Goal: Task Accomplishment & Management: Use online tool/utility

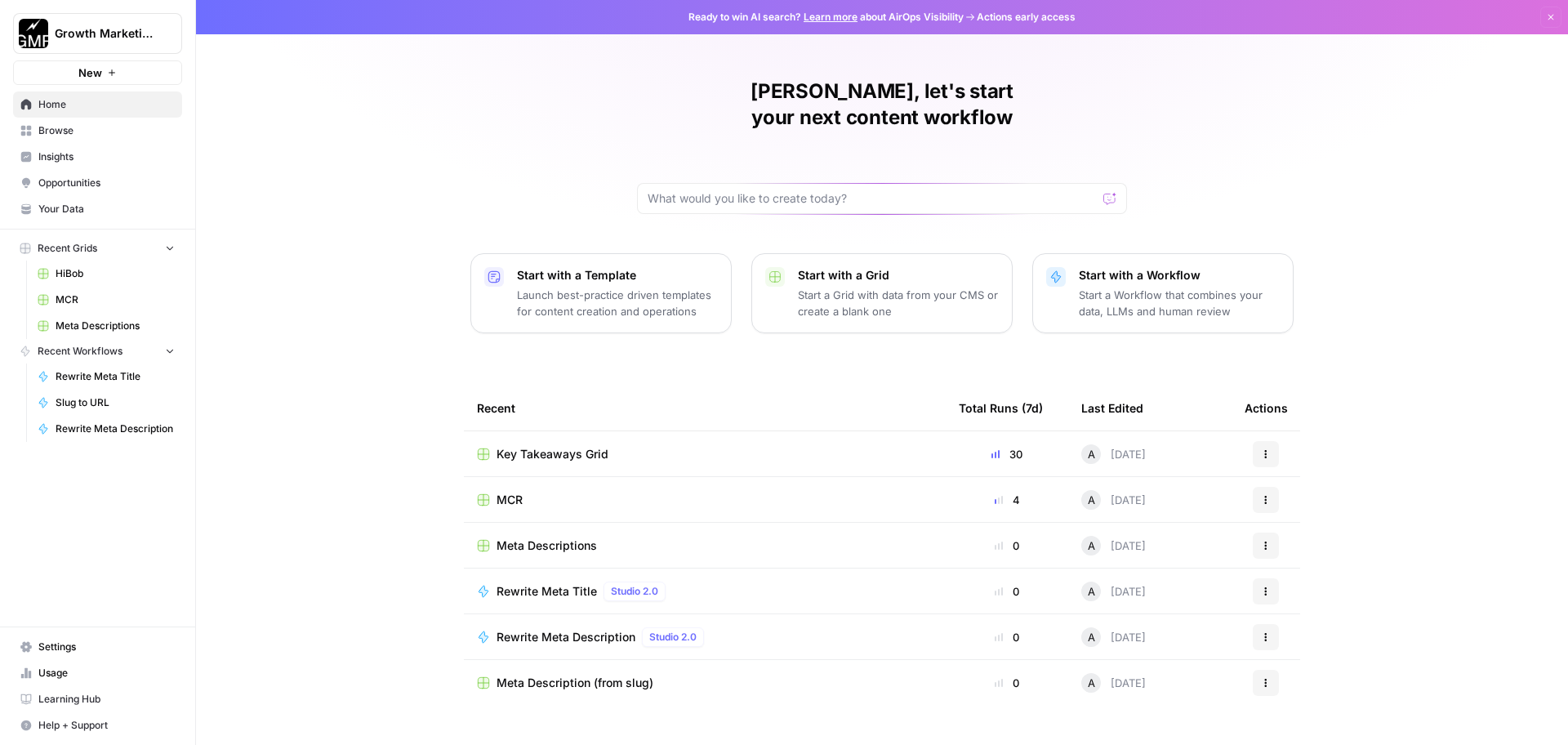
drag, startPoint x: 568, startPoint y: 427, endPoint x: 577, endPoint y: 427, distance: 9.0
click at [568, 446] on span "Key Takeaways Grid" at bounding box center [552, 453] width 112 height 16
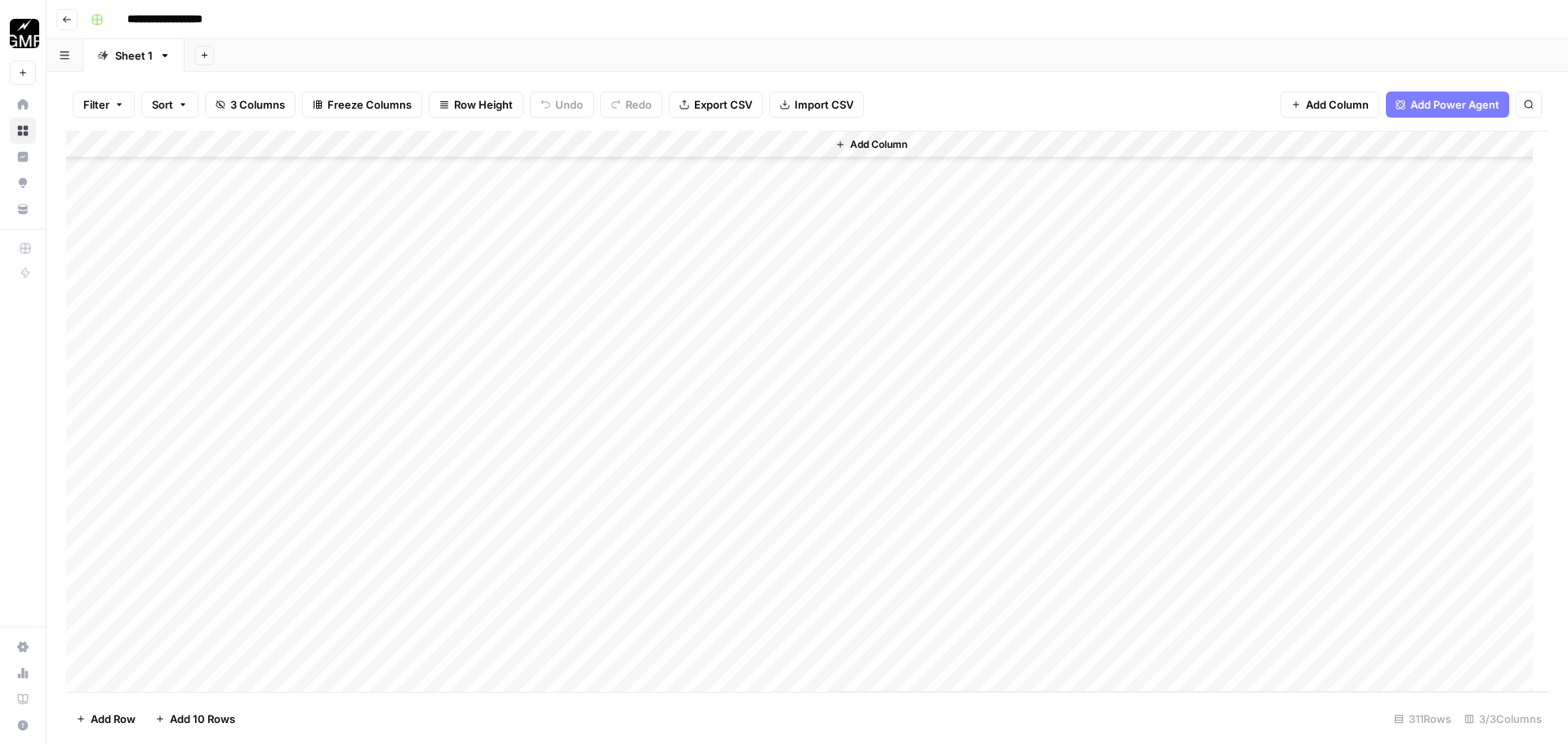
scroll to position [7620, 0]
click at [784, 412] on div "Add Column" at bounding box center [806, 412] width 1482 height 561
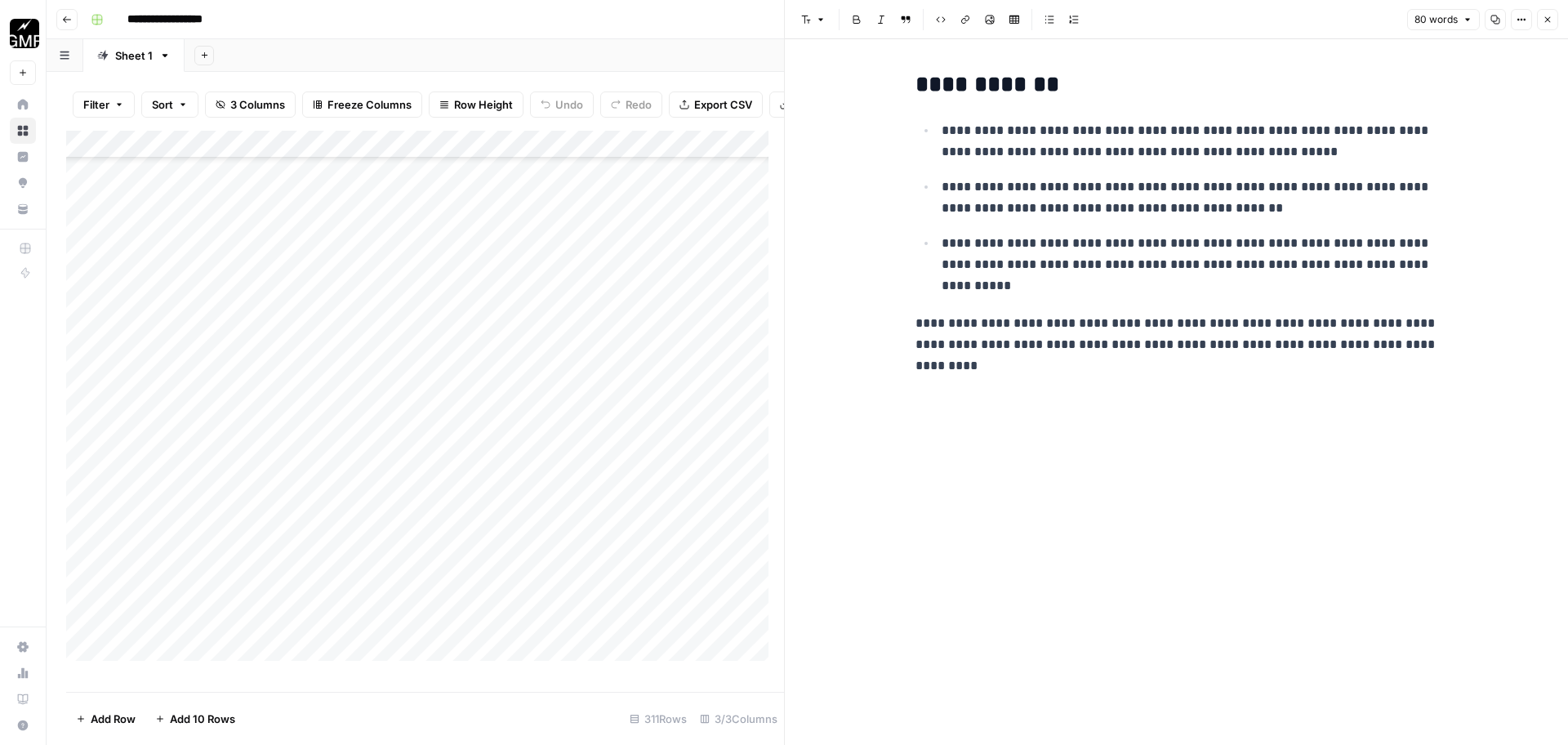
click at [1548, 19] on icon "button" at bounding box center [1548, 19] width 10 height 10
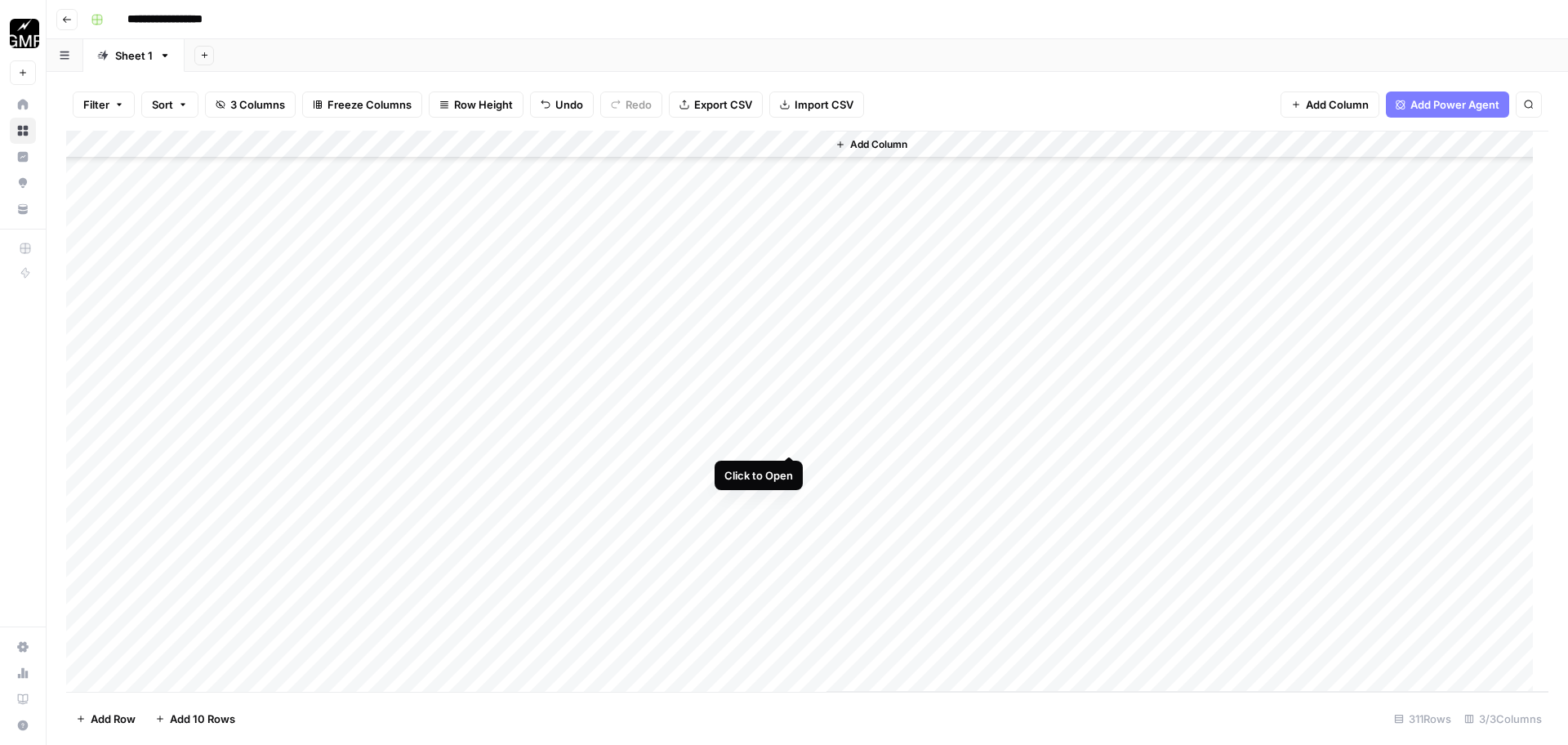
click at [788, 436] on div "Add Column" at bounding box center [806, 412] width 1482 height 561
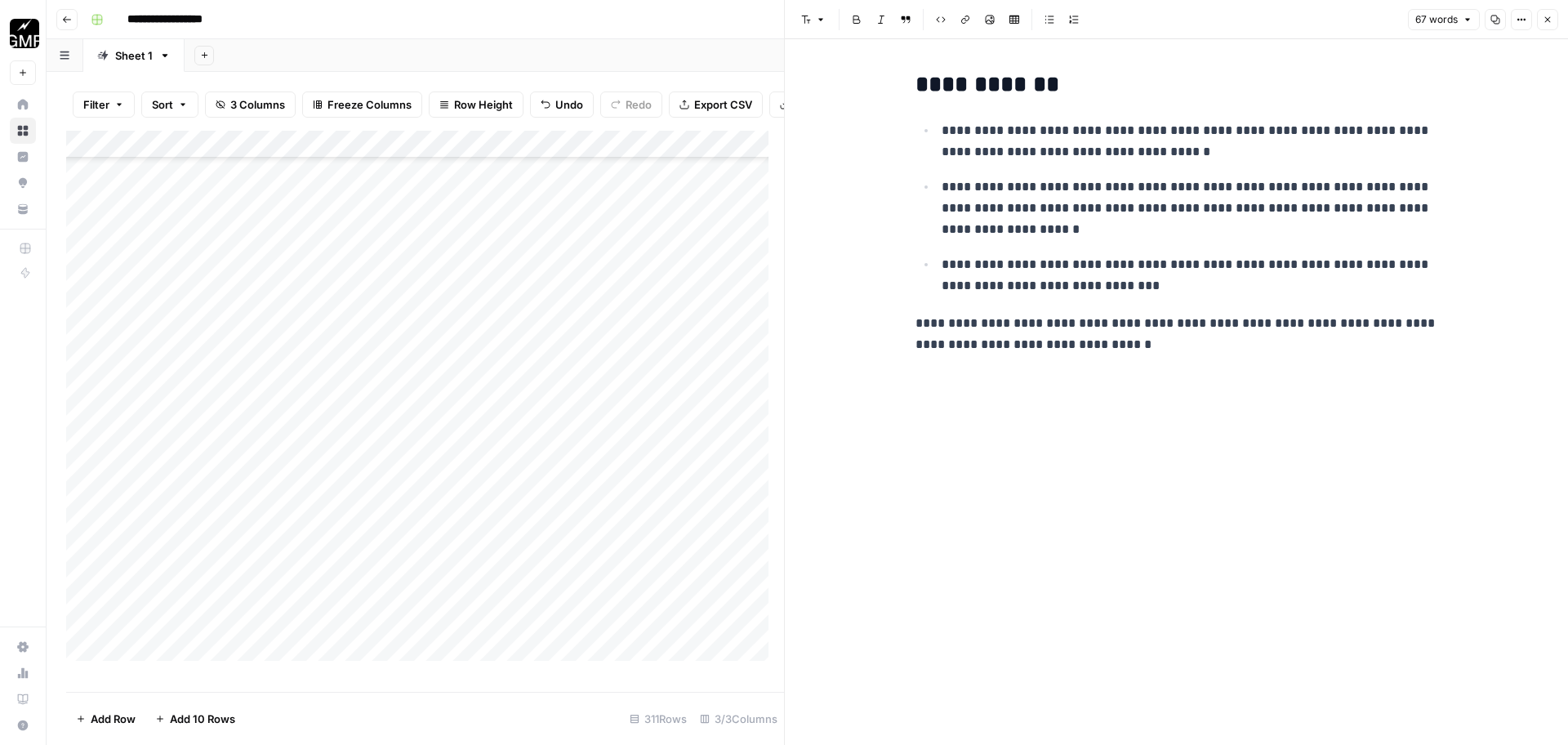
click at [1543, 19] on icon "button" at bounding box center [1548, 19] width 10 height 10
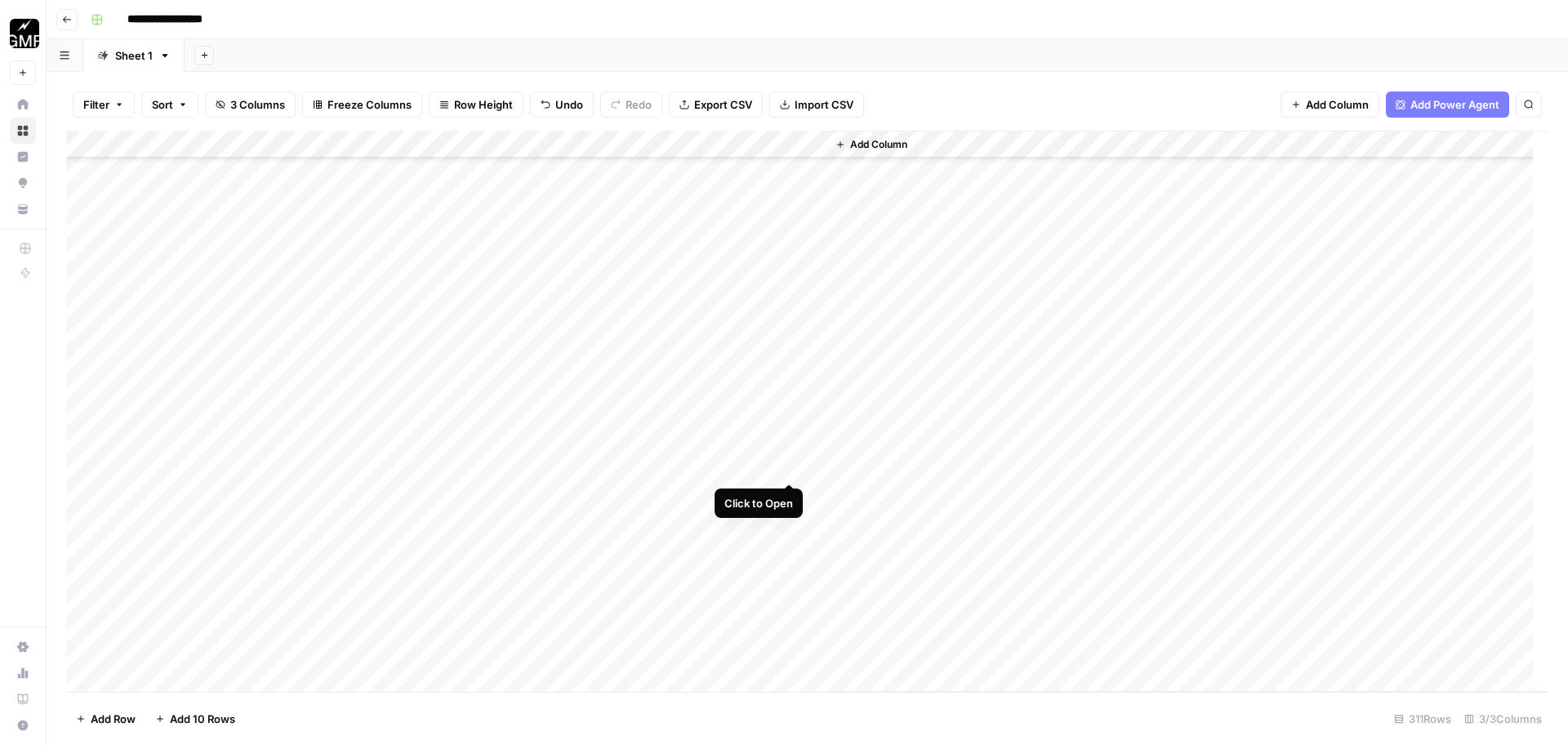
click at [789, 467] on div "Add Column" at bounding box center [806, 412] width 1482 height 561
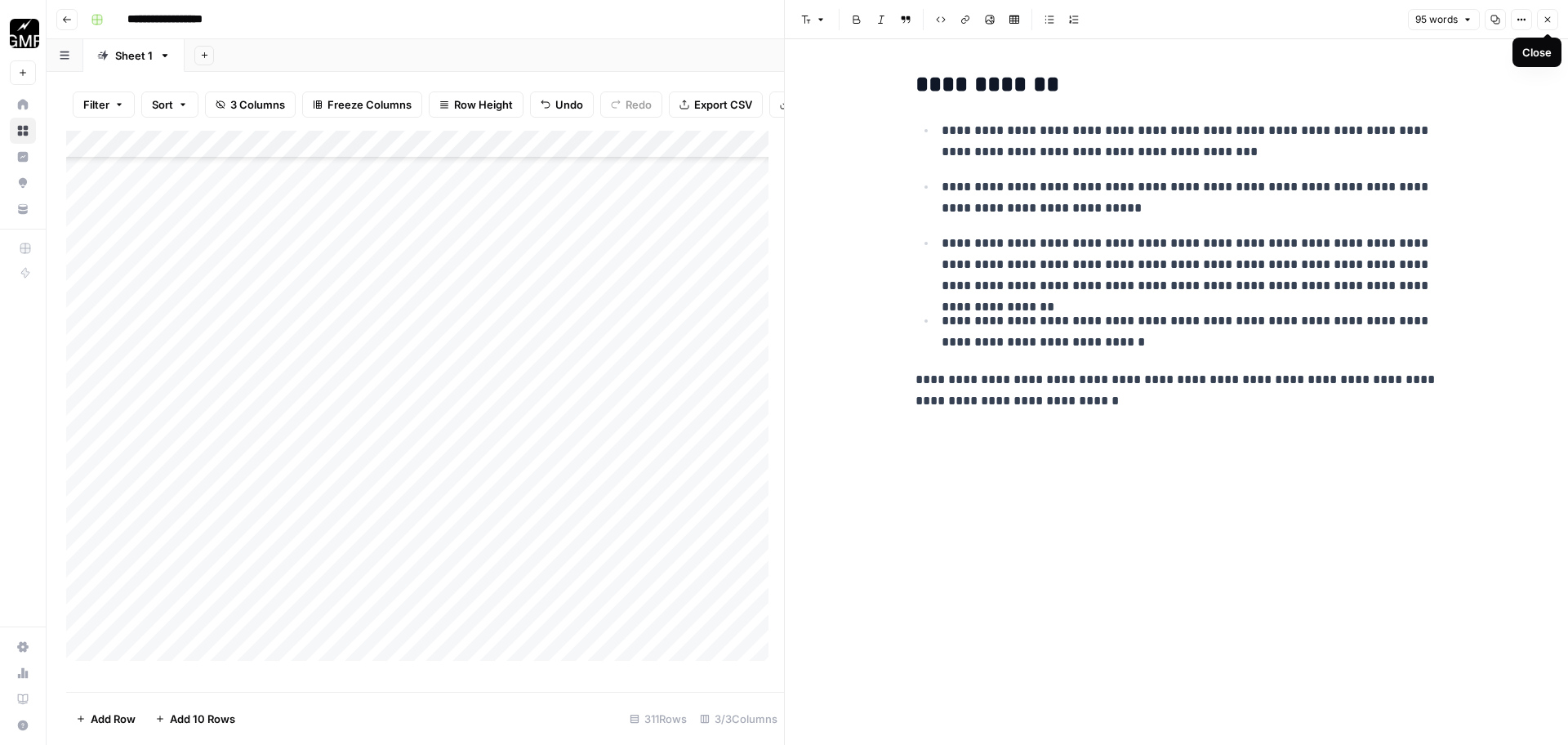
click at [1549, 27] on button "Close" at bounding box center [1547, 19] width 21 height 21
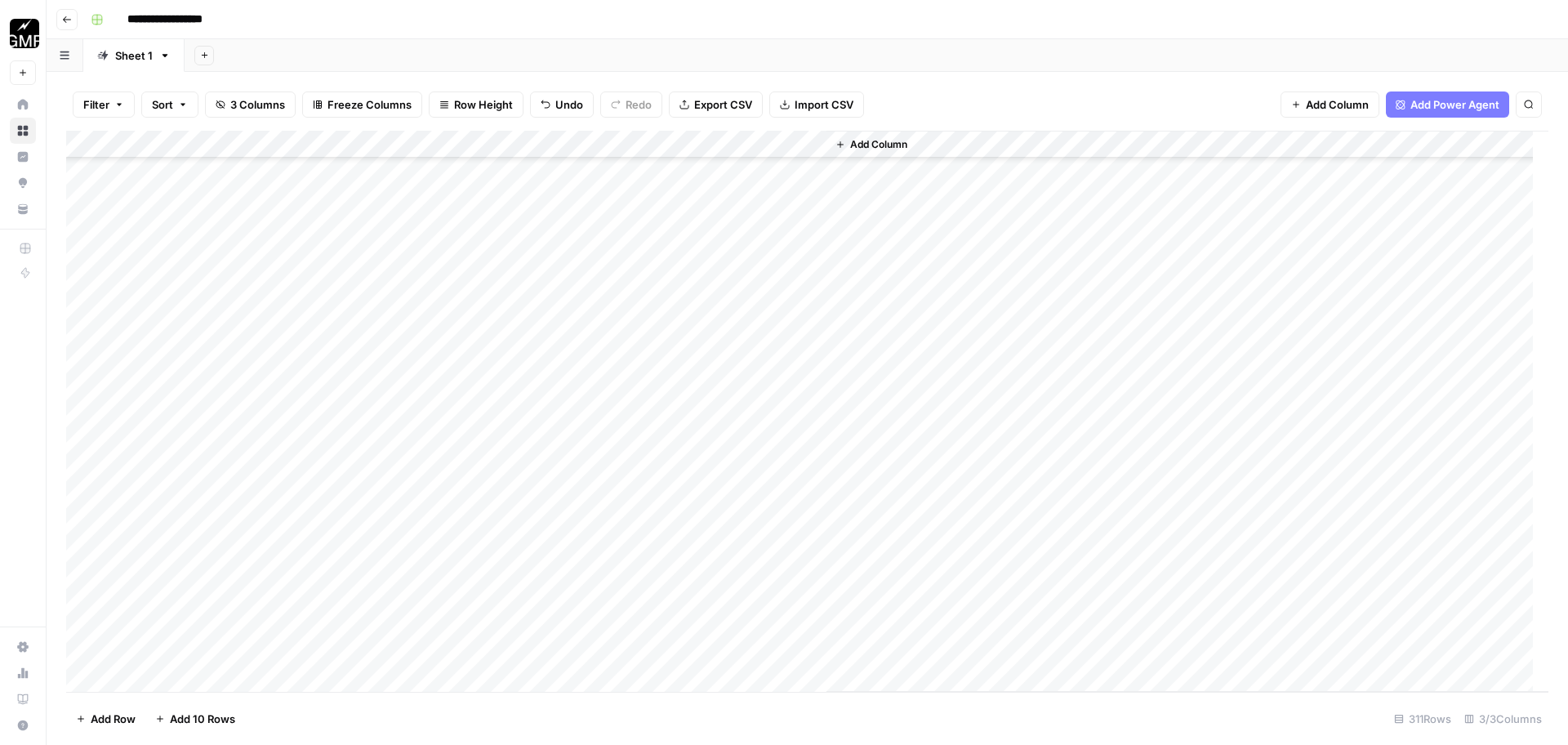
click at [790, 442] on div "Add Column" at bounding box center [806, 412] width 1482 height 561
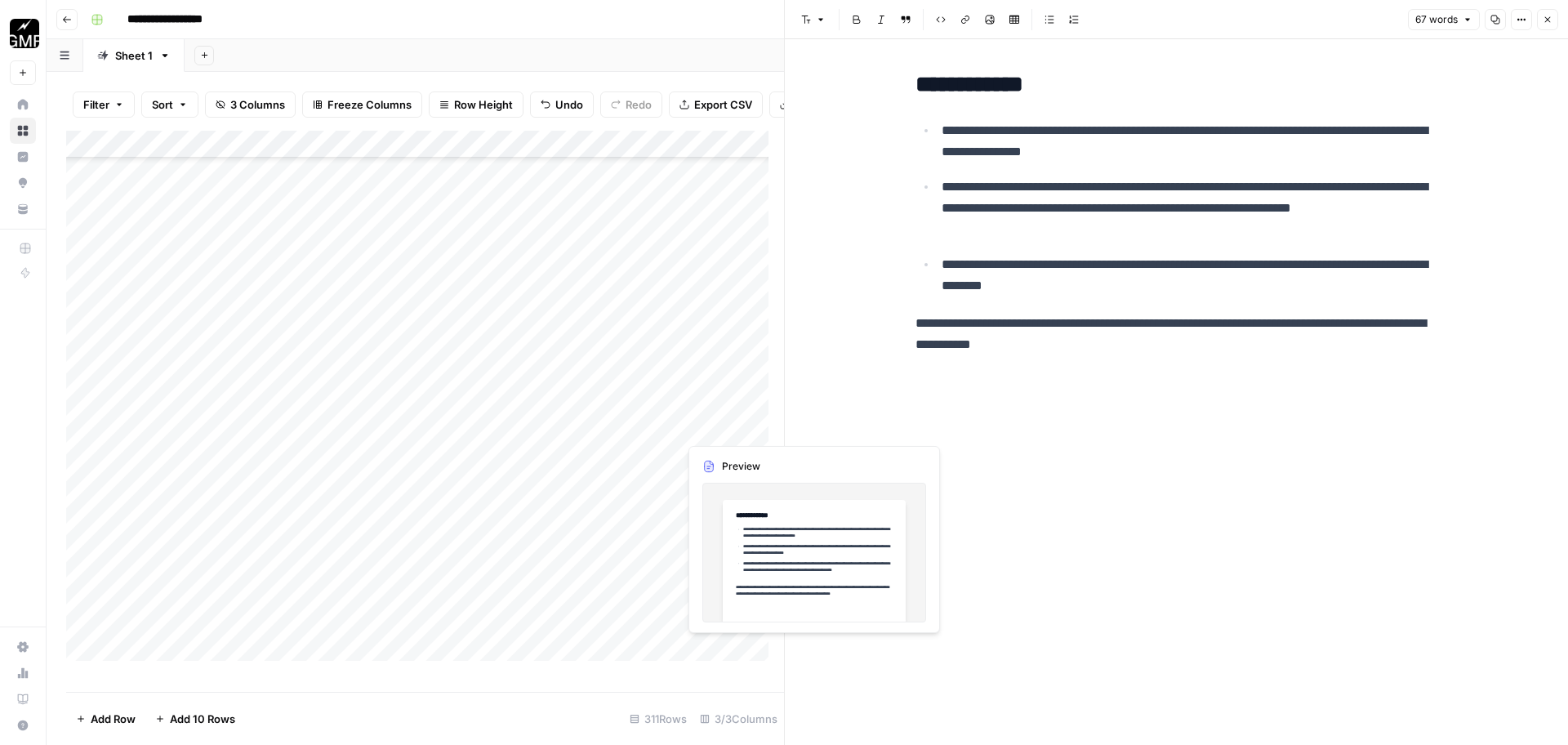
click at [741, 423] on div "Add Column" at bounding box center [424, 403] width 718 height 545
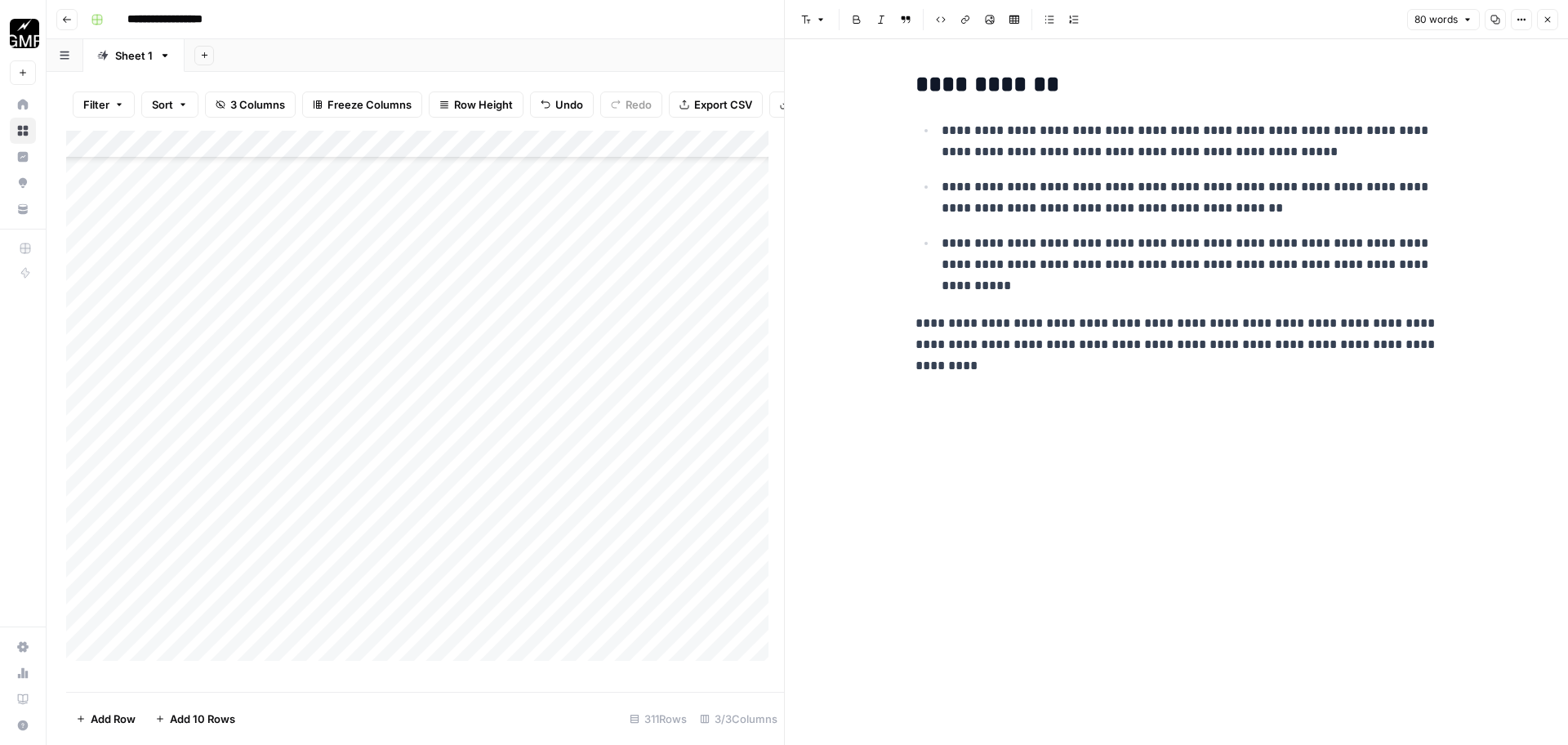
click at [741, 401] on div "Add Column" at bounding box center [424, 403] width 718 height 545
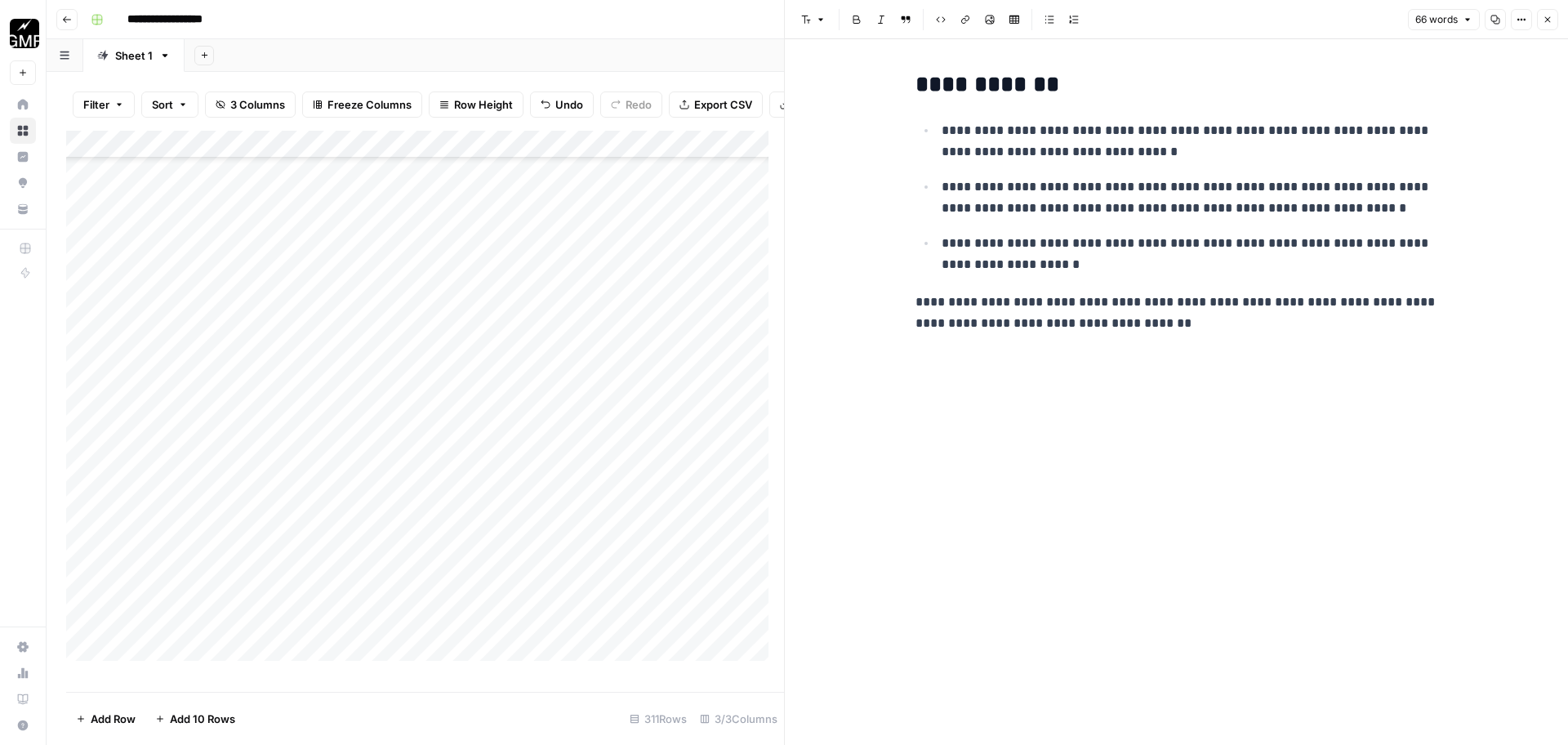
click at [747, 373] on div "Add Column" at bounding box center [424, 403] width 718 height 545
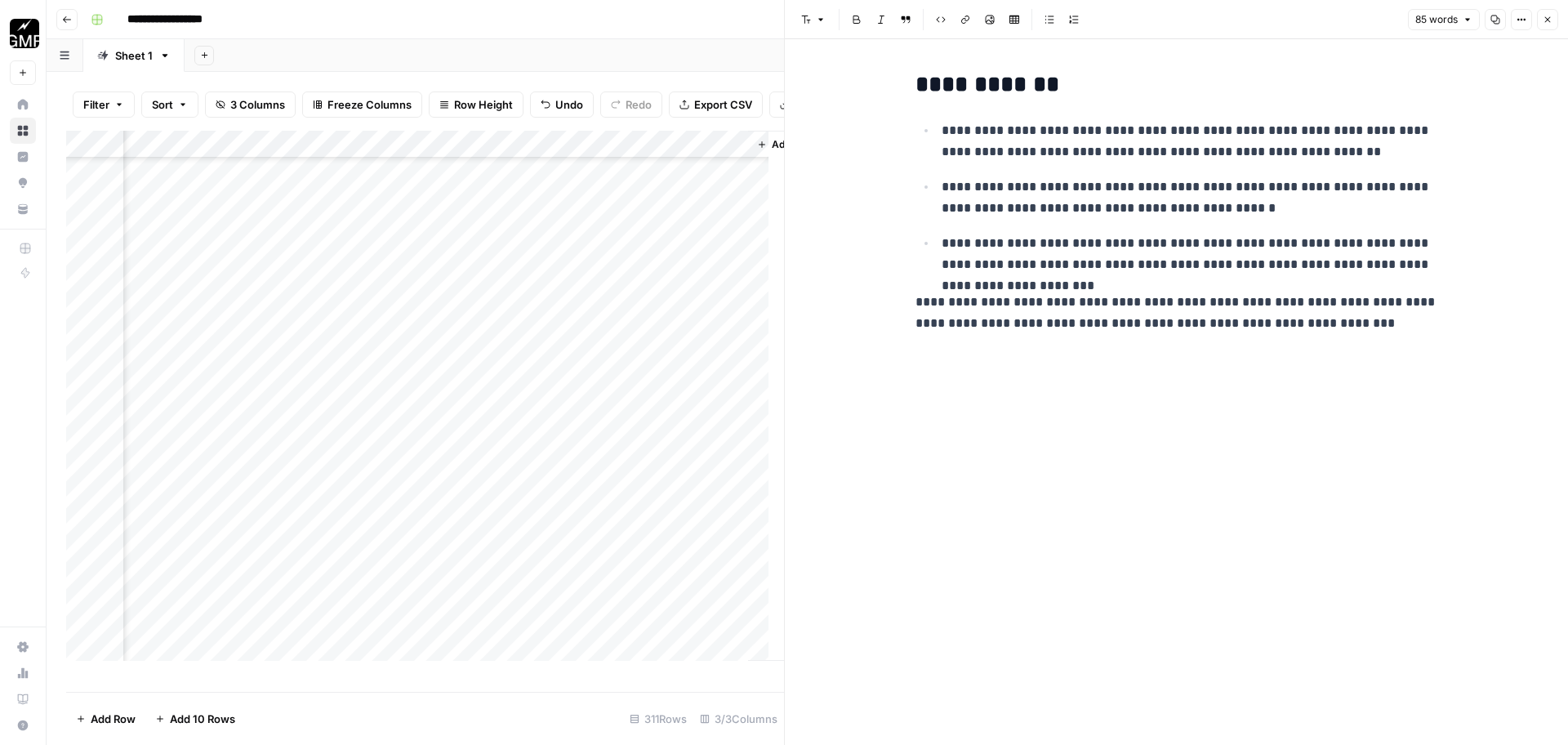
scroll to position [7620, 149]
click at [588, 393] on div "Add Column" at bounding box center [424, 403] width 718 height 545
